Goal: Task Accomplishment & Management: Manage account settings

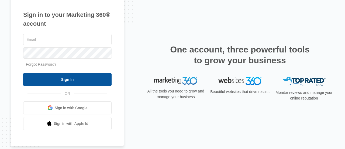
type input "[EMAIL_ADDRESS][DOMAIN_NAME]"
click at [79, 80] on input "Sign In" at bounding box center [67, 79] width 88 height 13
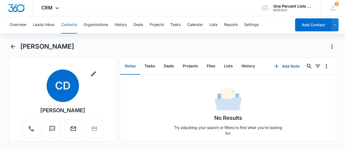
scroll to position [3, 0]
